Goal: Transaction & Acquisition: Purchase product/service

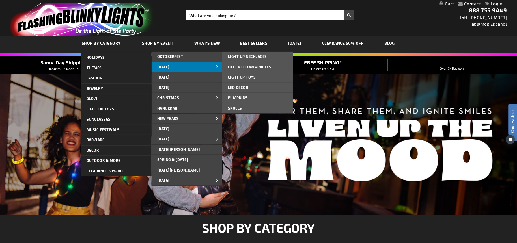
click at [163, 68] on span "[DATE]" at bounding box center [163, 67] width 12 height 5
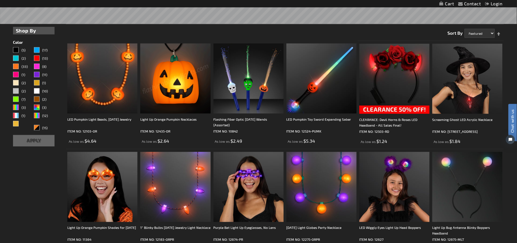
scroll to position [157, 0]
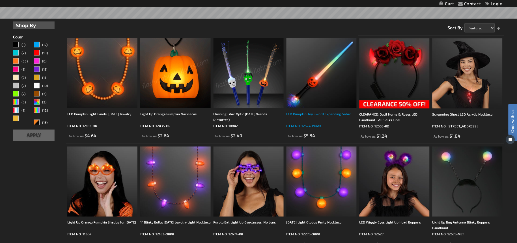
click at [307, 111] on div "LED Pumpkin Toy Sword Expanding Saber" at bounding box center [322, 116] width 70 height 11
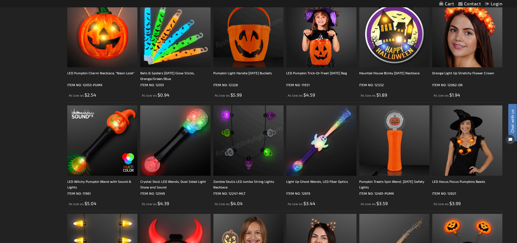
scroll to position [416, 0]
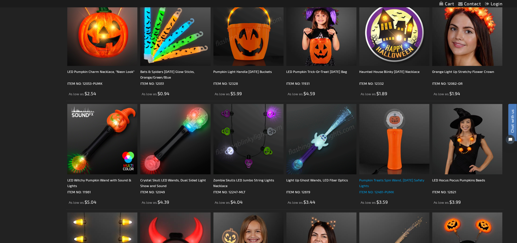
click at [381, 179] on div "Pumpkin Treats Spin Wand, [DATE] Safety Lights" at bounding box center [395, 182] width 70 height 11
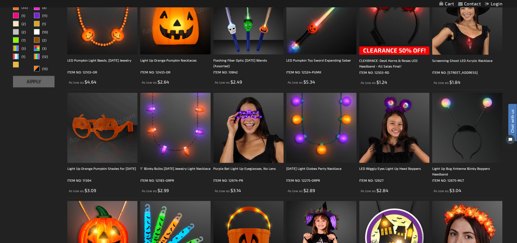
click at [93, 154] on img at bounding box center [102, 128] width 70 height 70
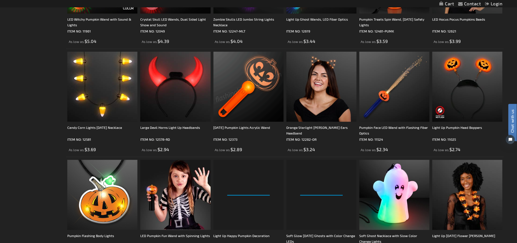
scroll to position [566, 0]
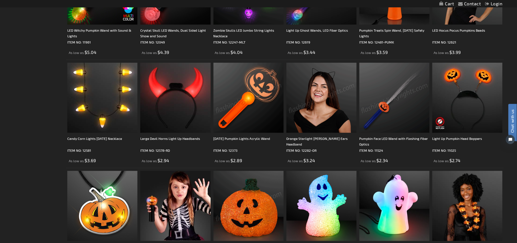
click at [382, 108] on img at bounding box center [395, 98] width 70 height 70
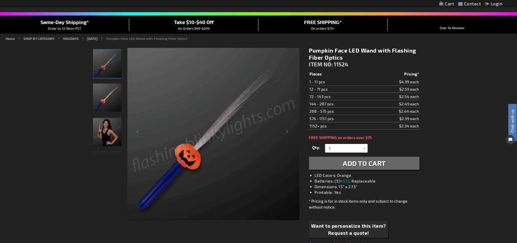
click at [108, 127] on img "Female displaying Pumpkin Face Light Up Fiver Optic LED Toy Wand" at bounding box center [107, 132] width 28 height 28
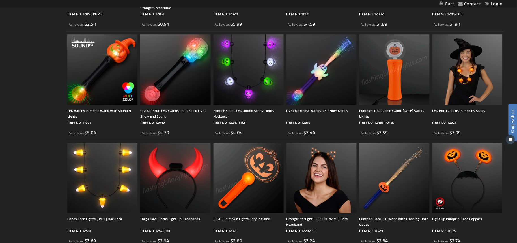
click at [389, 92] on img at bounding box center [395, 70] width 70 height 70
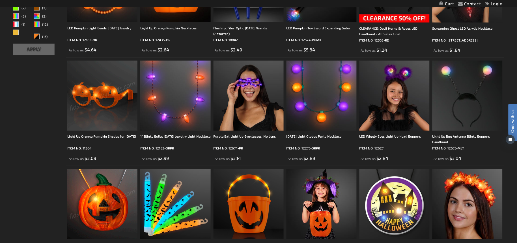
scroll to position [244, 0]
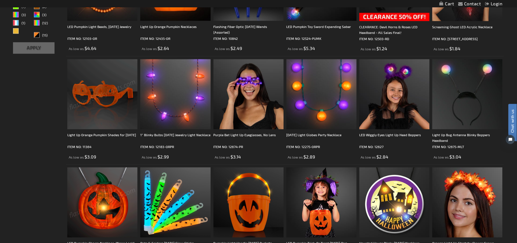
click at [109, 103] on img at bounding box center [102, 94] width 70 height 70
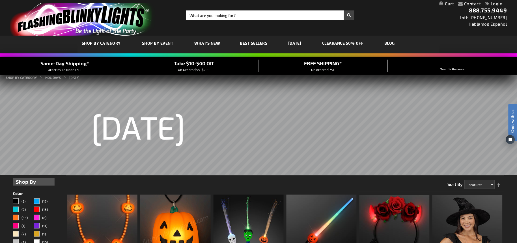
click at [206, 65] on span "Take $10-$40 Off" at bounding box center [194, 63] width 40 height 6
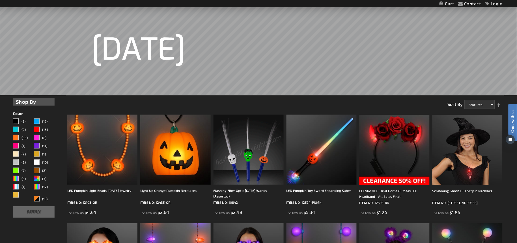
scroll to position [82, 0]
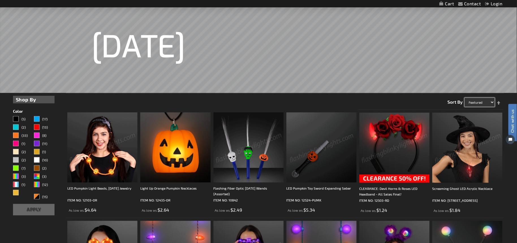
click at [493, 103] on select "Featured Name Price Best Sellers" at bounding box center [480, 102] width 30 height 9
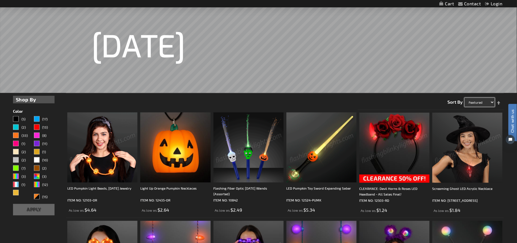
select select "price"
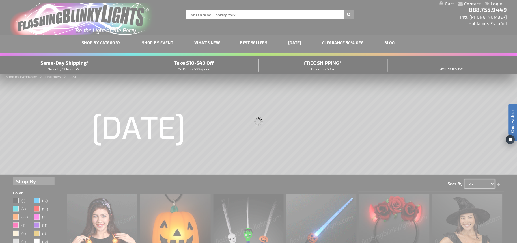
scroll to position [0, 0]
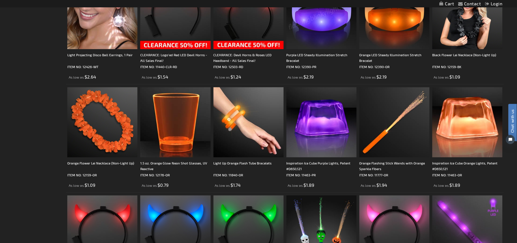
scroll to position [651, 0]
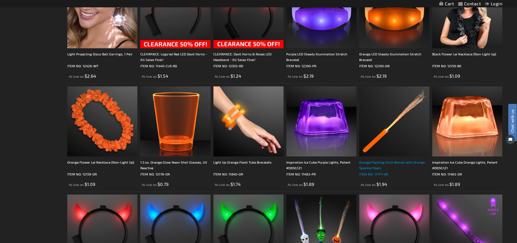
click at [398, 164] on div "Orange Flashing Stick Wands with Orange Sparkle Fibers" at bounding box center [395, 165] width 70 height 11
